Goal: Task Accomplishment & Management: Use online tool/utility

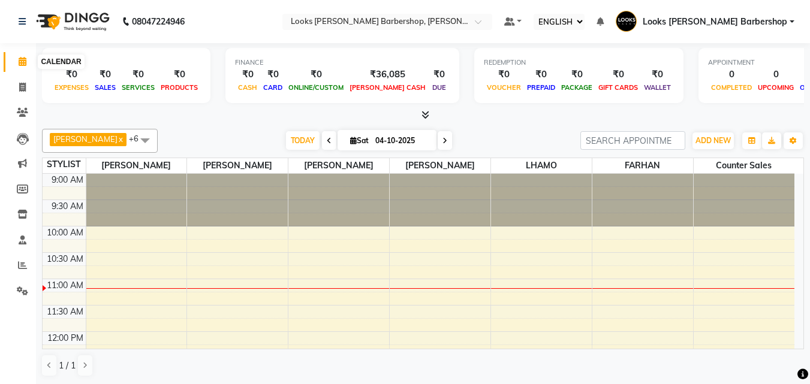
select select "ec"
click at [19, 58] on icon at bounding box center [23, 61] width 8 height 9
click at [712, 143] on span "ADD NEW" at bounding box center [712, 140] width 35 height 9
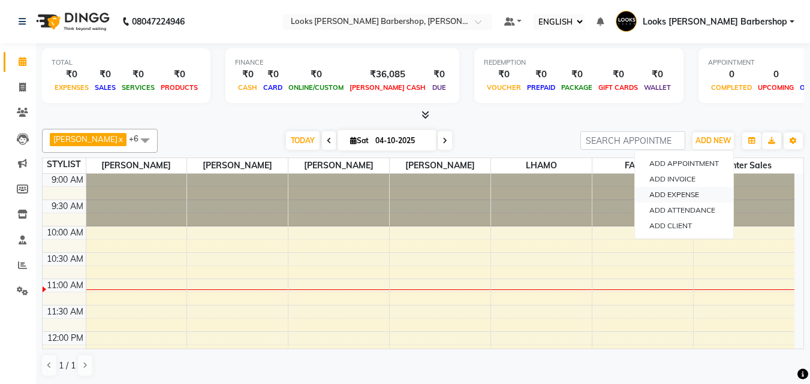
click at [685, 196] on link "ADD EXPENSE" at bounding box center [684, 195] width 98 height 16
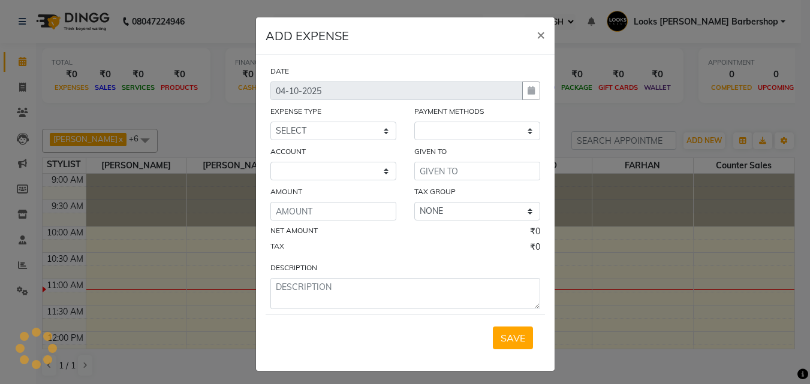
select select "1"
select select "3128"
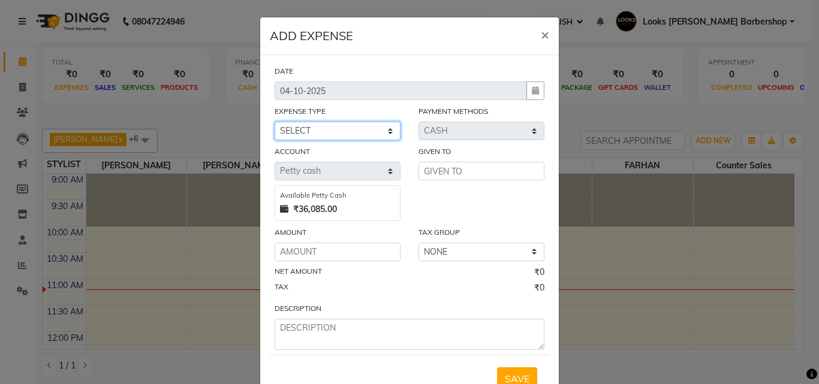
click at [384, 135] on select "SELECT Accommodation Aesthetics Bank Deposit BLINKIT Cash Handover Client Refun…" at bounding box center [338, 131] width 126 height 19
select select "23704"
click at [275, 122] on select "SELECT Accommodation Aesthetics Bank Deposit BLINKIT Cash Handover Client Refun…" at bounding box center [338, 131] width 126 height 19
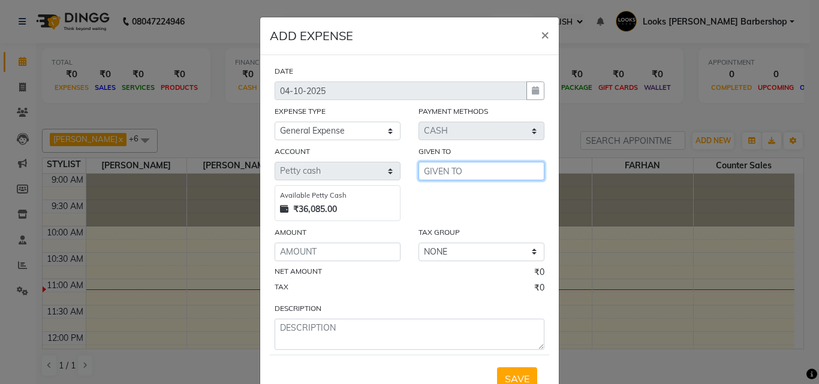
click at [445, 171] on input "text" at bounding box center [481, 171] width 126 height 19
type input "1"
type input "PRASHANT"
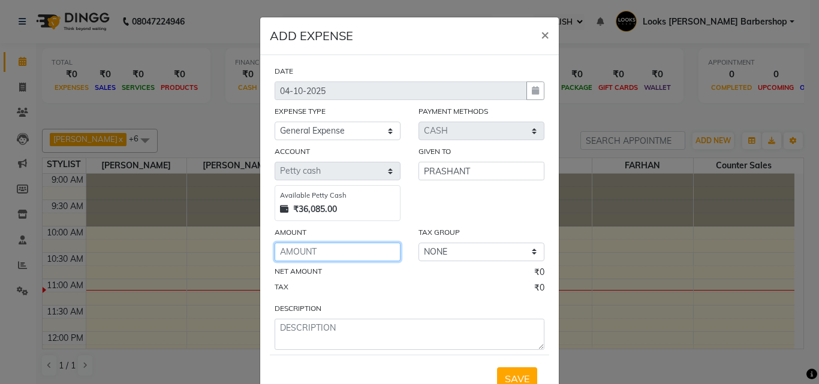
click at [299, 249] on input "number" at bounding box center [338, 252] width 126 height 19
type input "150"
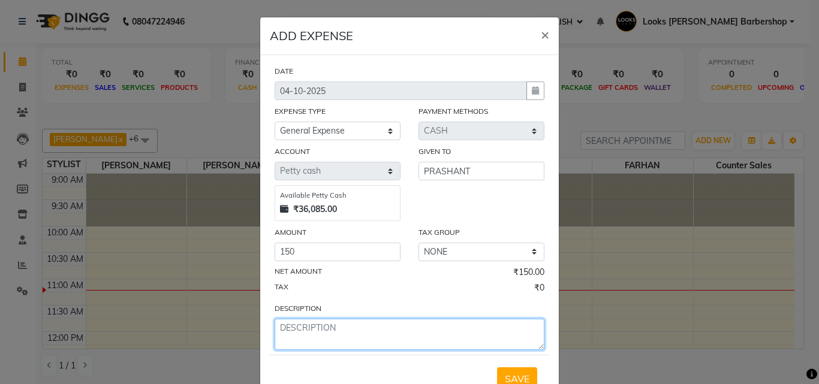
click at [296, 331] on textarea at bounding box center [410, 334] width 270 height 31
click at [294, 328] on textarea at bounding box center [410, 334] width 270 height 31
type textarea "MILK GINGER"
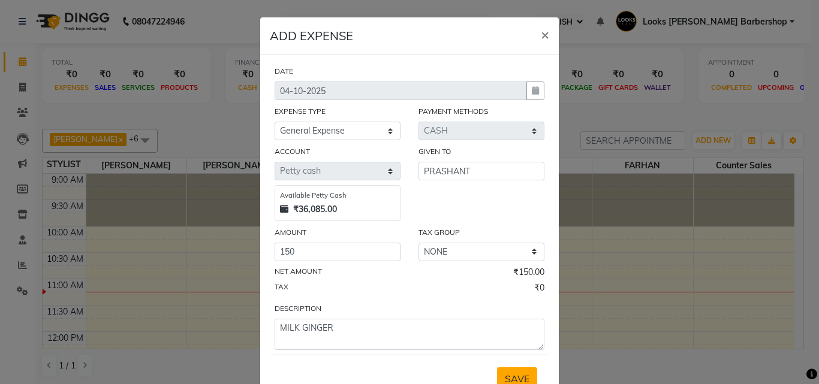
click at [519, 375] on span "SAVE" at bounding box center [517, 379] width 25 height 12
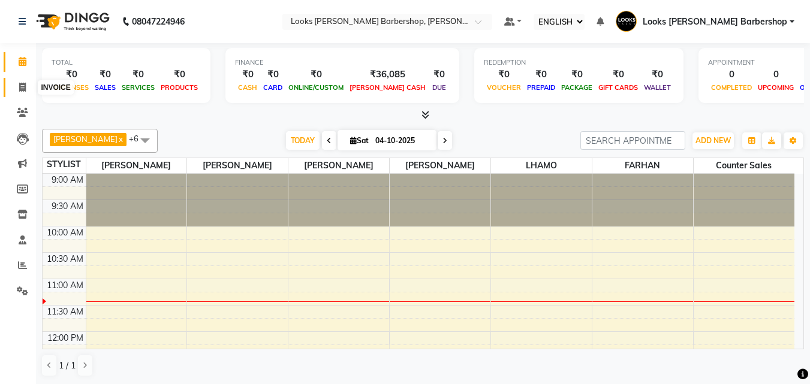
click at [16, 83] on span at bounding box center [22, 88] width 21 height 14
select select "service"
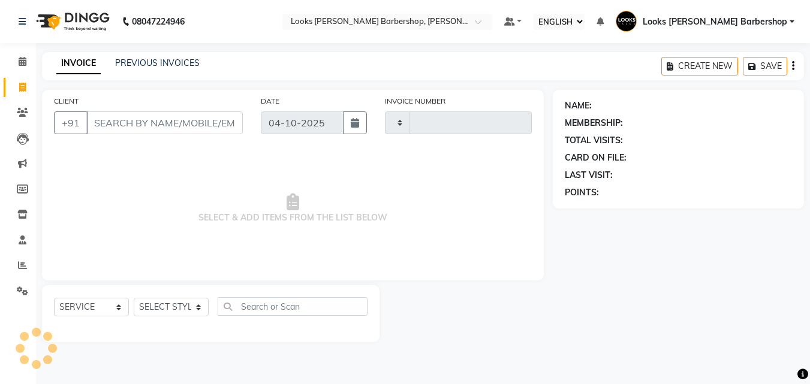
type input "4511"
select select "4323"
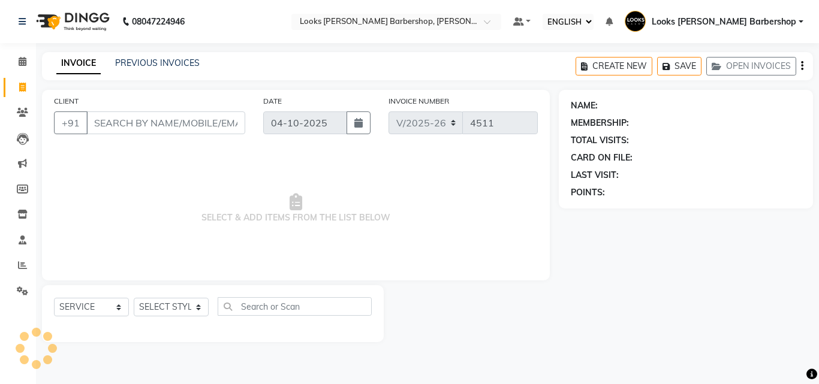
click at [119, 121] on input "CLIENT" at bounding box center [165, 123] width 159 height 23
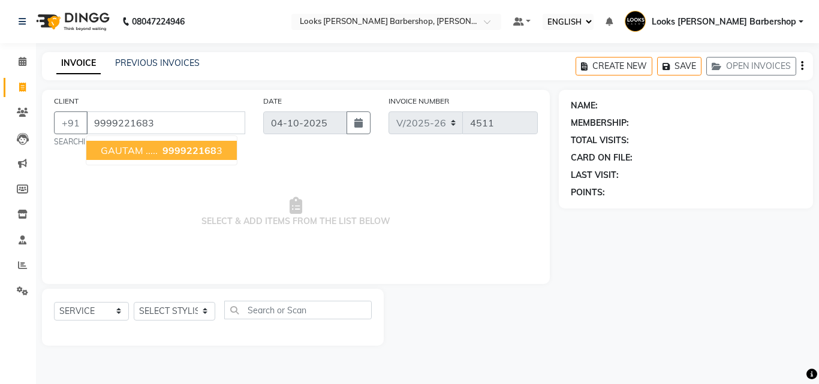
type input "9999221683"
select select "1: Object"
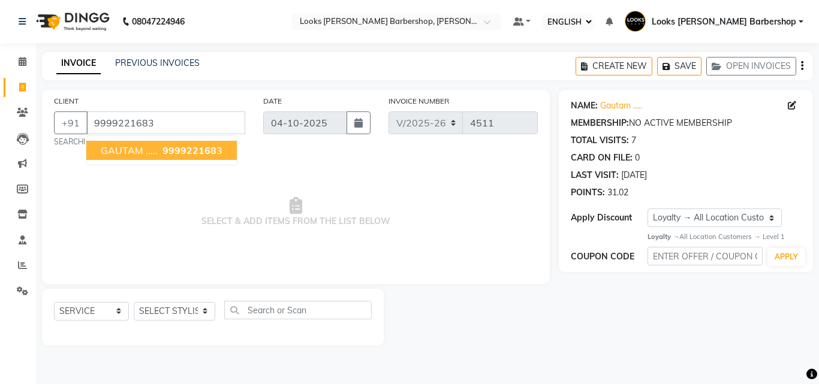
click at [142, 155] on span "GAUTAM ....." at bounding box center [129, 150] width 57 height 12
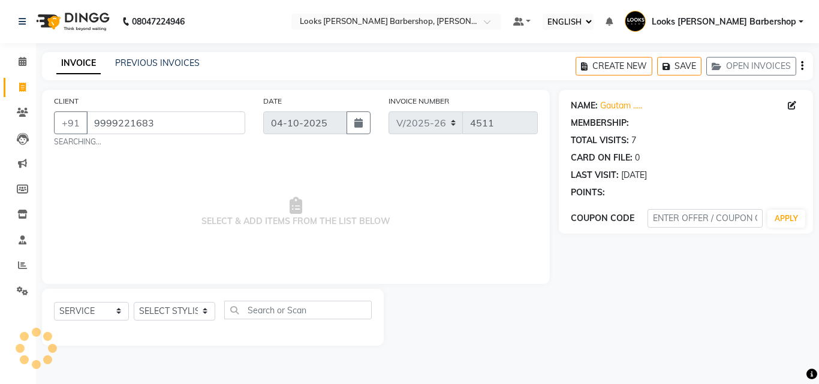
select select "1: Object"
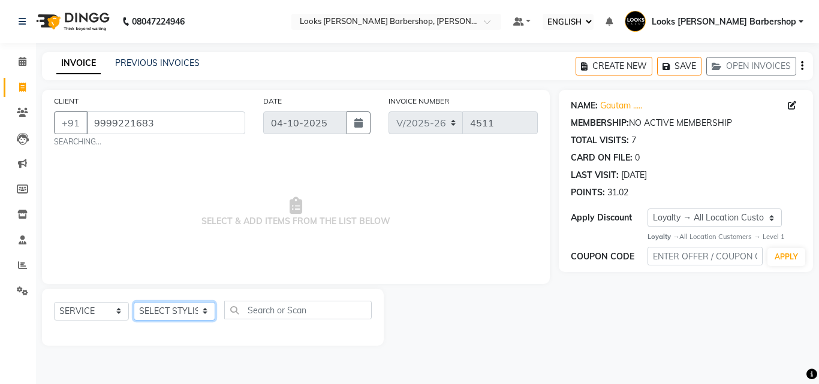
click at [192, 309] on select "SELECT STYLIST [PERSON_NAME] [PERSON_NAME] Amazon_Kart [PERSON_NAME] Counter Sa…" at bounding box center [175, 311] width 82 height 19
click at [197, 315] on select "SELECT STYLIST [PERSON_NAME] [PERSON_NAME] Amazon_Kart [PERSON_NAME] Counter Sa…" at bounding box center [175, 311] width 82 height 19
select select "23408"
click at [134, 302] on select "SELECT STYLIST [PERSON_NAME] [PERSON_NAME] Amazon_Kart [PERSON_NAME] Counter Sa…" at bounding box center [175, 311] width 82 height 19
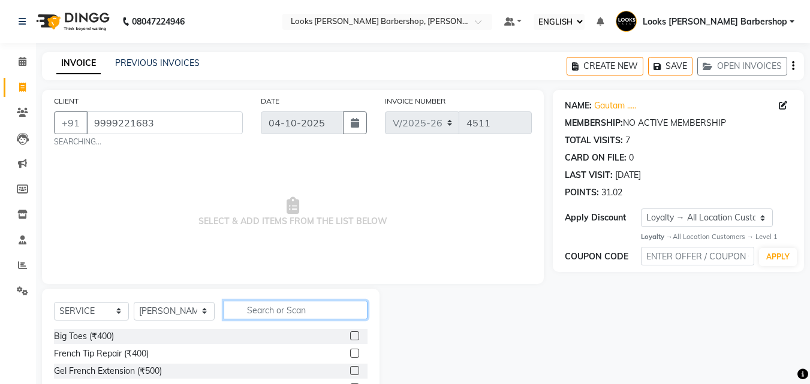
click at [258, 302] on input "text" at bounding box center [296, 310] width 144 height 19
type input "BEARD"
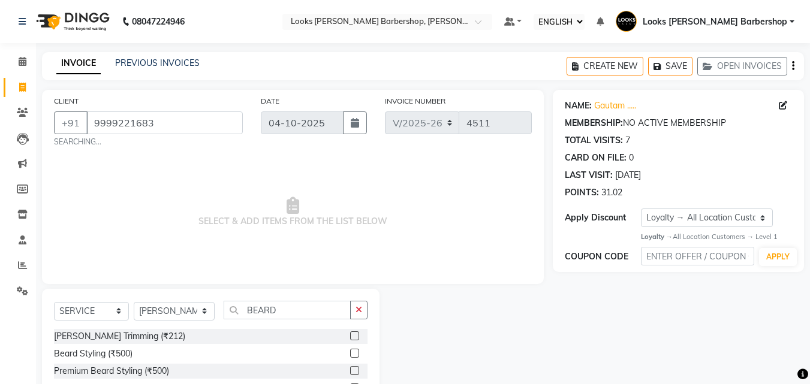
click at [357, 335] on label at bounding box center [354, 336] width 9 height 9
click at [357, 335] on input "checkbox" at bounding box center [354, 337] width 8 height 8
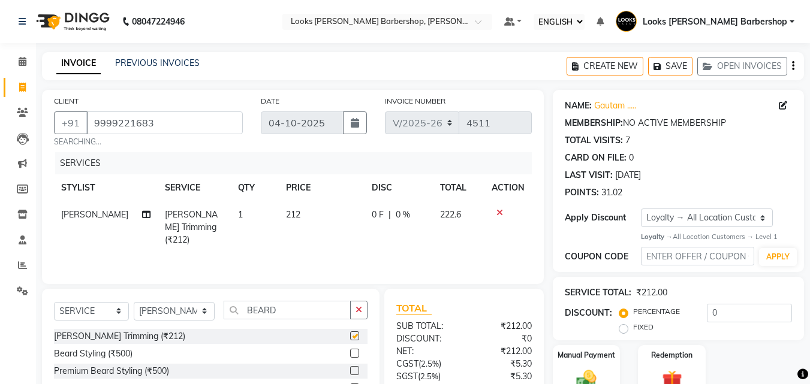
scroll to position [112, 0]
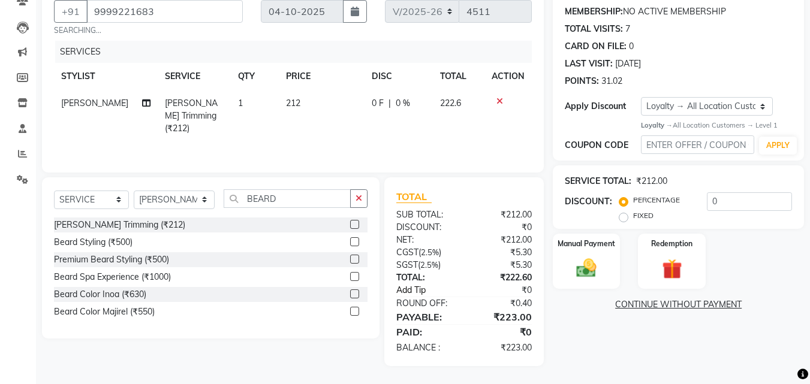
checkbox input "false"
click at [598, 258] on img at bounding box center [587, 269] width 34 height 24
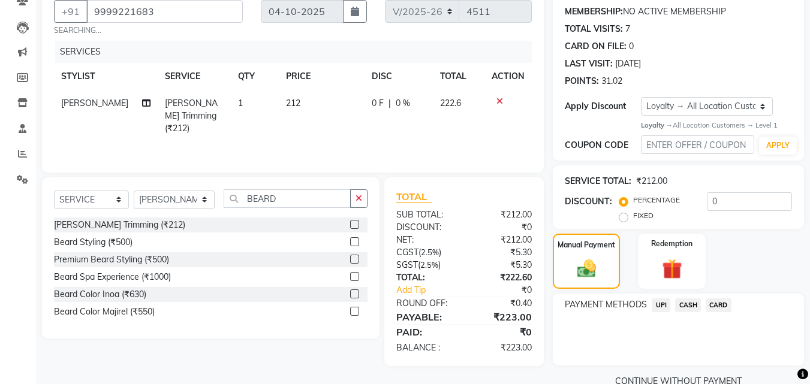
click at [697, 304] on span "CASH" at bounding box center [688, 306] width 26 height 14
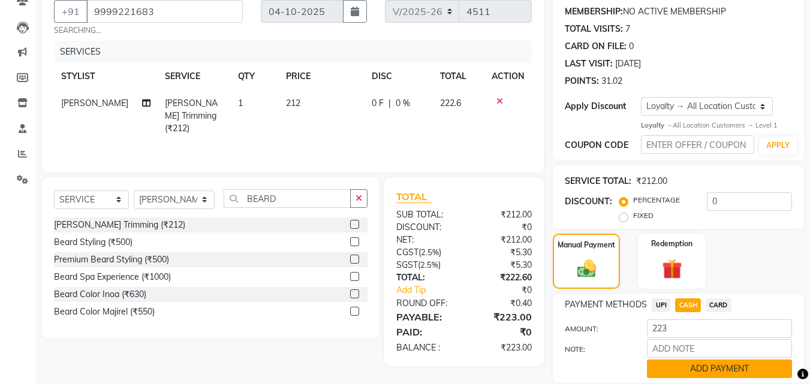
click at [686, 365] on button "ADD PAYMENT" at bounding box center [719, 369] width 145 height 19
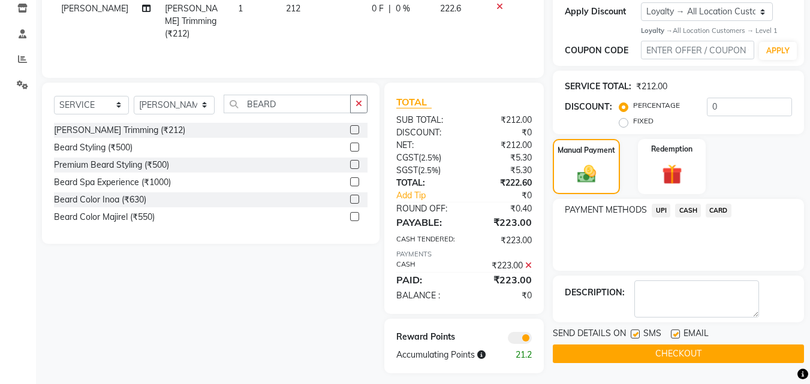
scroll to position [213, 0]
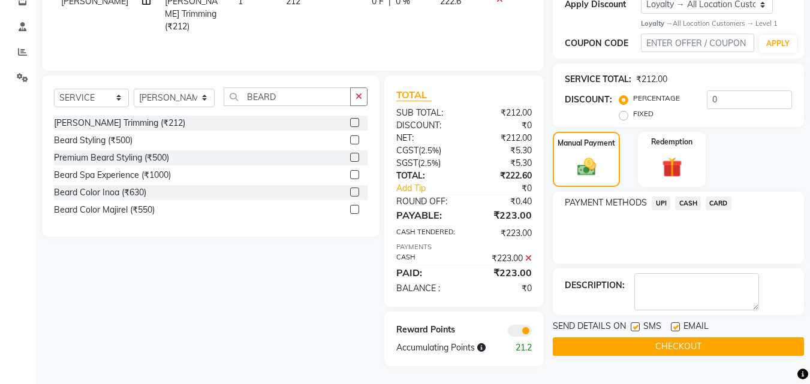
click at [691, 347] on button "CHECKOUT" at bounding box center [678, 347] width 251 height 19
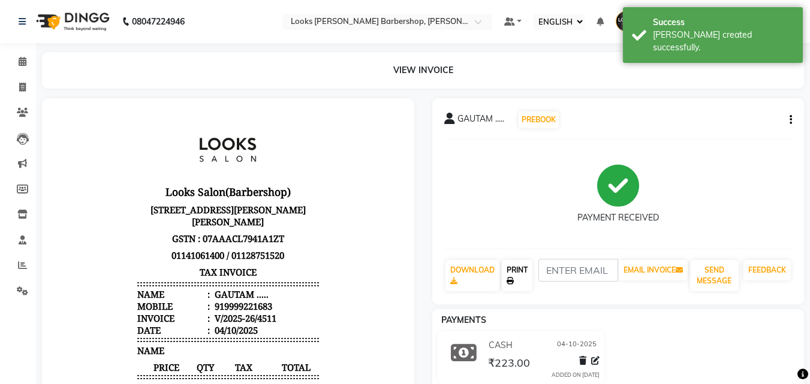
click at [523, 264] on link "PRINT" at bounding box center [517, 275] width 31 height 31
